Goal: Navigation & Orientation: Go to known website

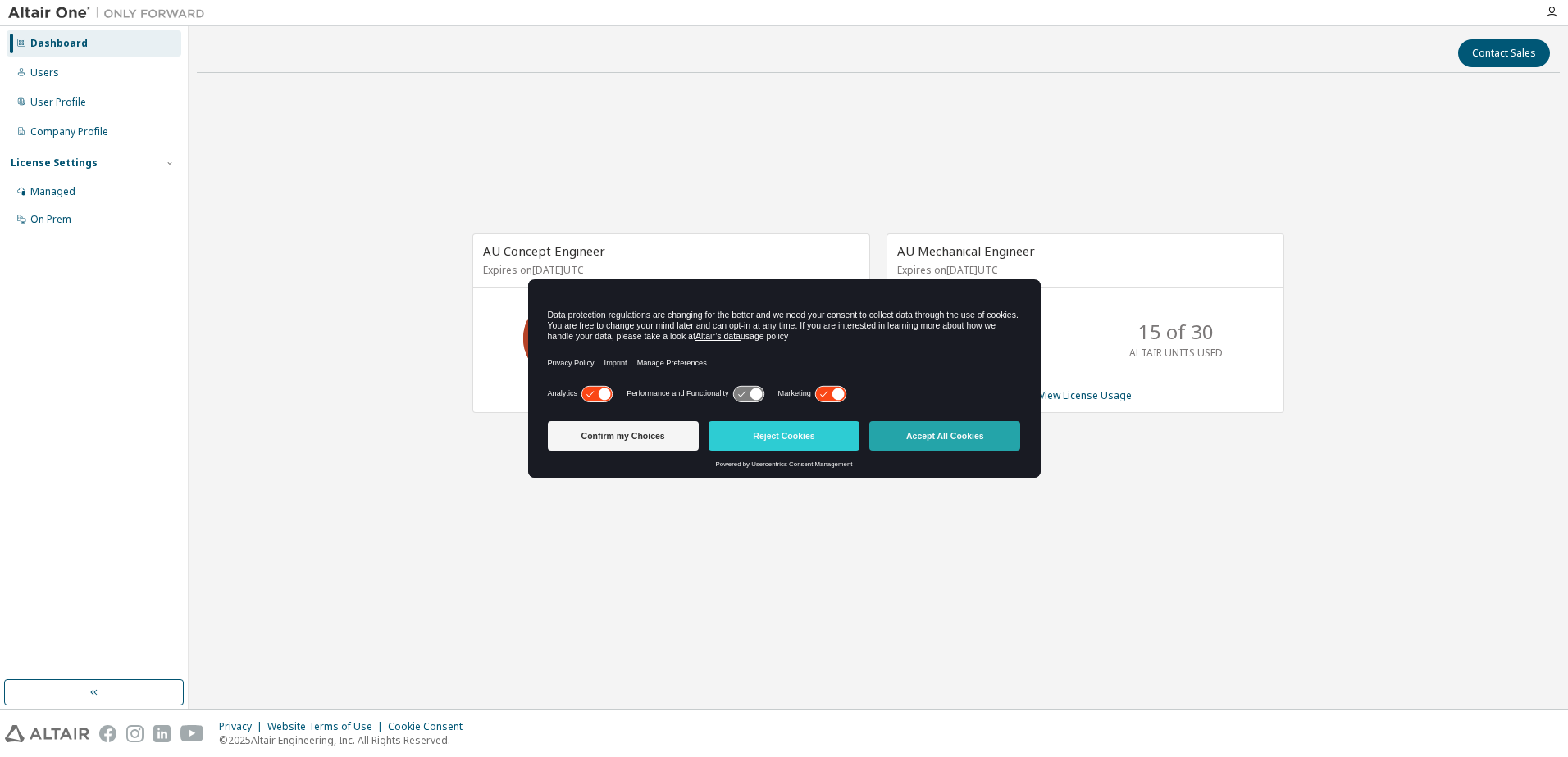
click at [939, 436] on button "Accept All Cookies" at bounding box center [944, 436] width 151 height 30
